Goal: Obtain resource: Download file/media

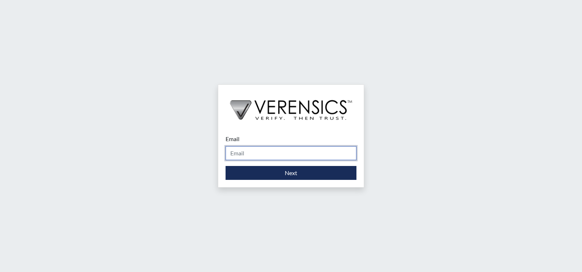
click at [250, 154] on input "Email" at bounding box center [291, 153] width 131 height 14
type input "[EMAIL_ADDRESS][PERSON_NAME][DOMAIN_NAME]"
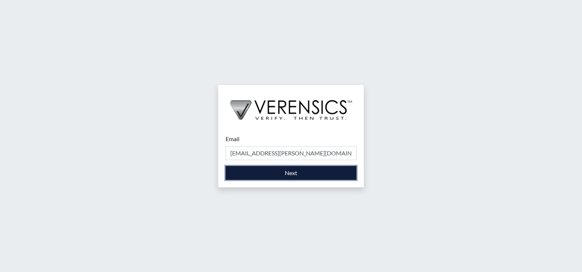
click at [264, 173] on button "Next" at bounding box center [291, 173] width 131 height 14
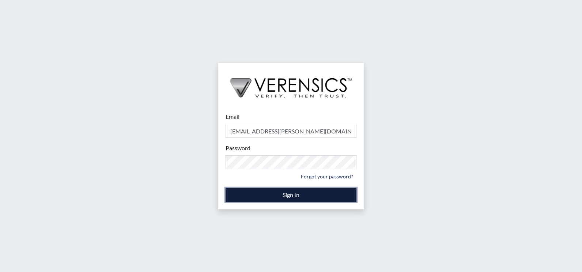
click at [281, 195] on button "Sign In" at bounding box center [291, 195] width 131 height 14
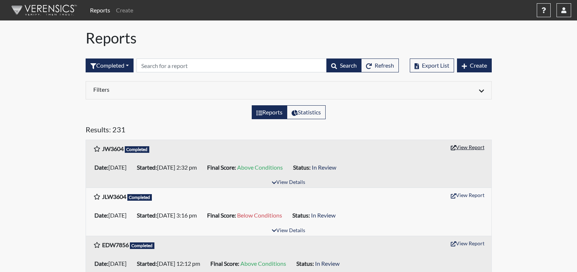
click at [477, 147] on button "View Report" at bounding box center [467, 147] width 40 height 11
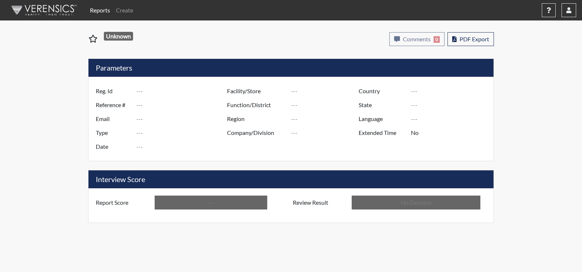
type input "JW3604"
type input "51181"
type input "---"
type input "Corrections Pre-Employment"
type input "[DATE]"
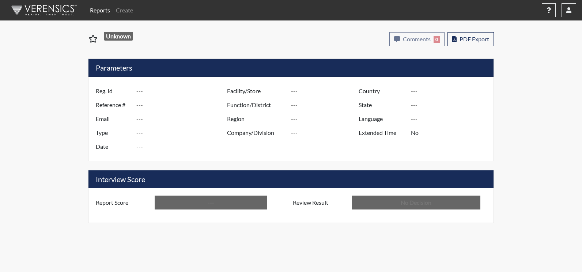
type input "Augusta SMP"
type input "[GEOGRAPHIC_DATA]"
type input "[US_STATE]"
type input "English"
type input "Above Conditions"
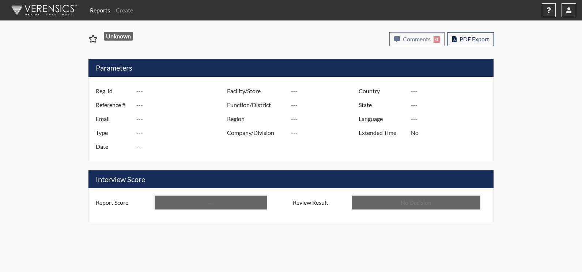
type input "In Review"
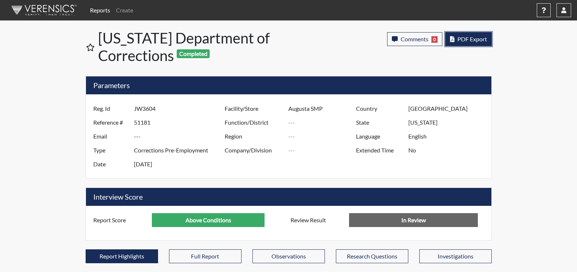
click at [466, 42] on span "PDF Export" at bounding box center [472, 38] width 30 height 7
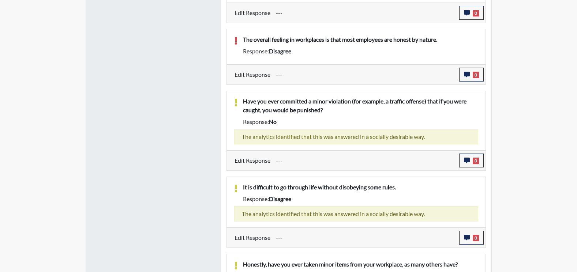
scroll to position [440, 0]
